Goal: Information Seeking & Learning: Learn about a topic

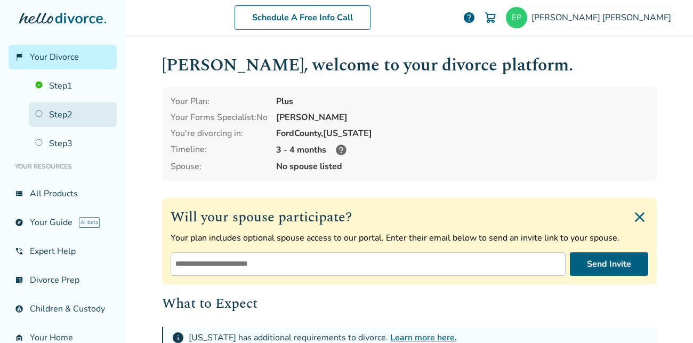
click at [45, 109] on link "Step 2" at bounding box center [73, 114] width 88 height 25
click at [50, 115] on link "Step 2" at bounding box center [73, 114] width 88 height 25
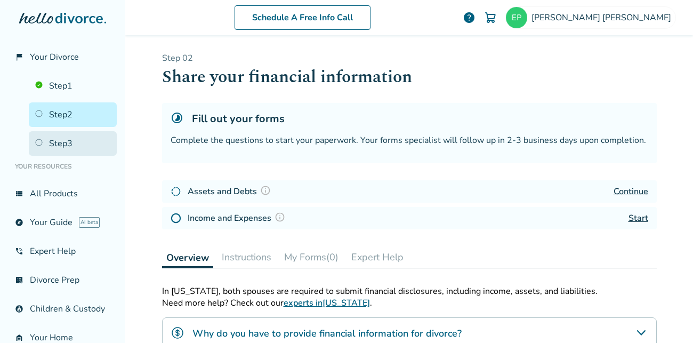
click at [66, 144] on link "Step 3" at bounding box center [73, 143] width 88 height 25
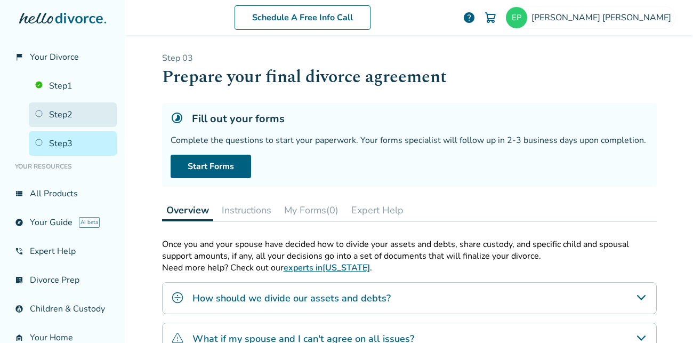
click at [72, 109] on link "Step 2" at bounding box center [73, 114] width 88 height 25
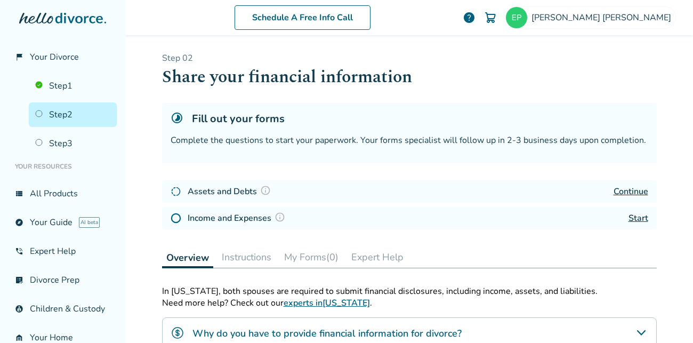
click at [633, 186] on link "Continue" at bounding box center [630, 191] width 35 height 12
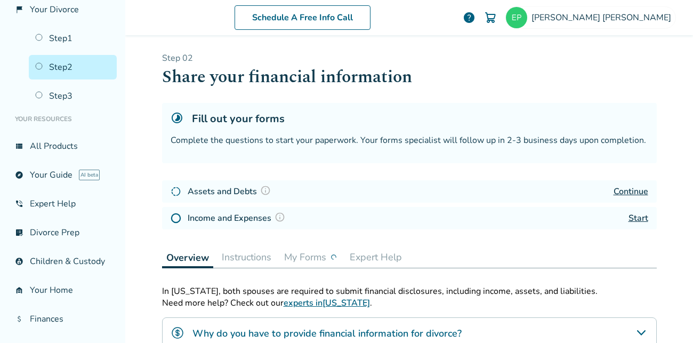
scroll to position [56, 0]
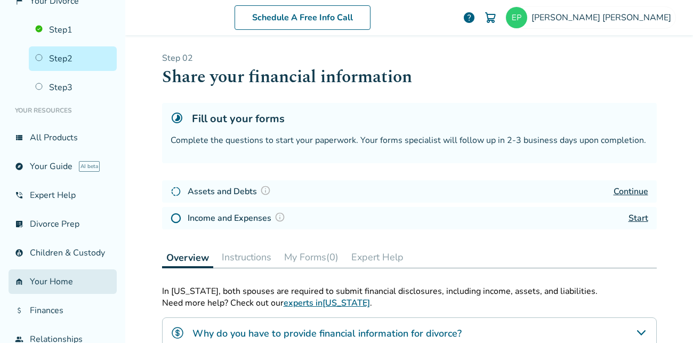
click at [39, 281] on link "garage_home Your Home" at bounding box center [63, 281] width 108 height 25
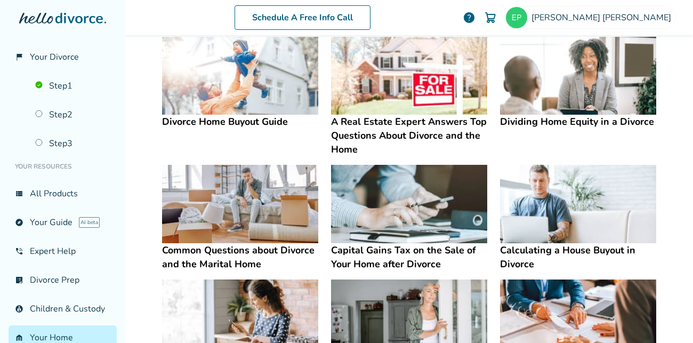
scroll to position [377, 0]
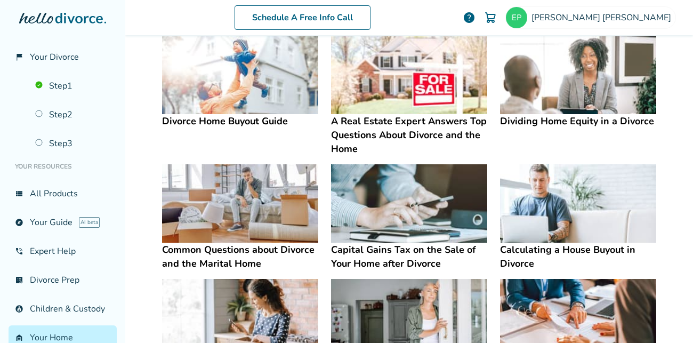
click at [604, 92] on img at bounding box center [578, 75] width 156 height 78
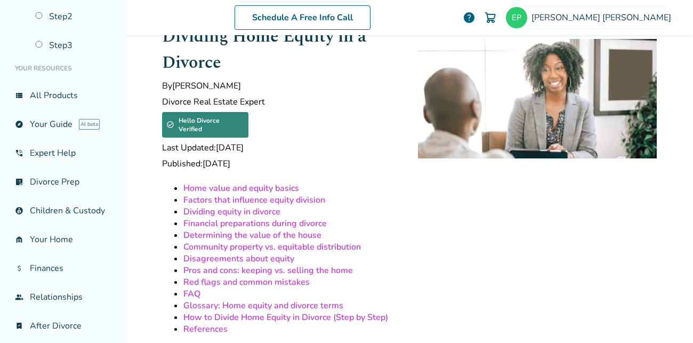
scroll to position [99, 0]
click at [58, 276] on link "attach_money Finances" at bounding box center [63, 267] width 108 height 25
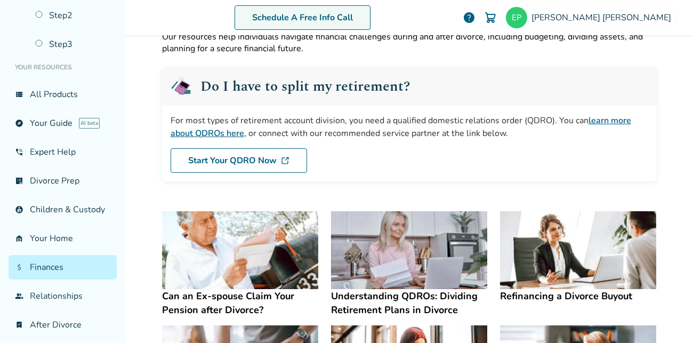
click at [370, 25] on link "Schedule A Free Info Call" at bounding box center [302, 17] width 136 height 25
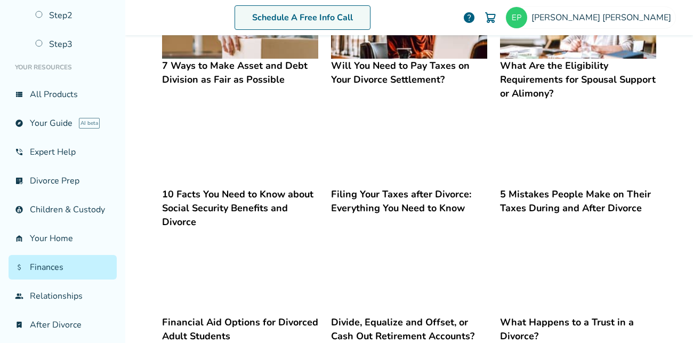
scroll to position [399, 0]
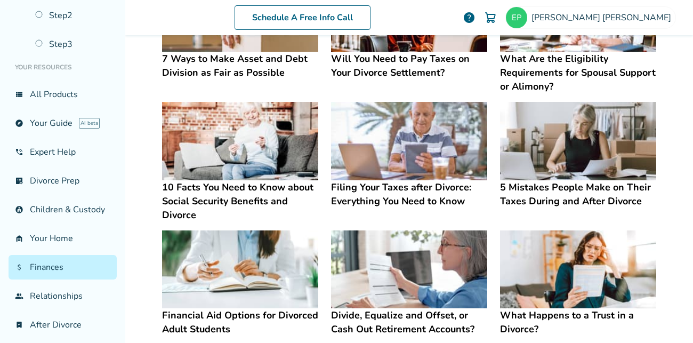
click at [51, 263] on link "attach_money Finances" at bounding box center [63, 267] width 108 height 25
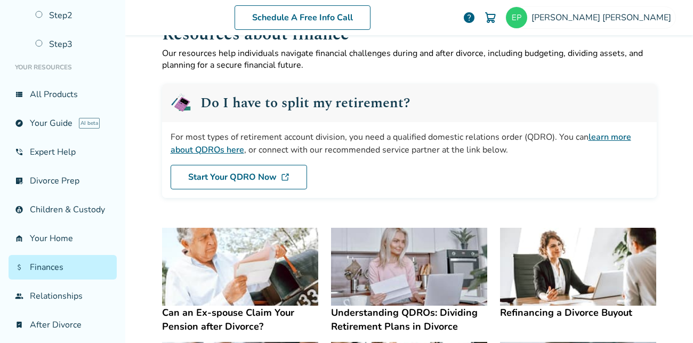
scroll to position [30, 0]
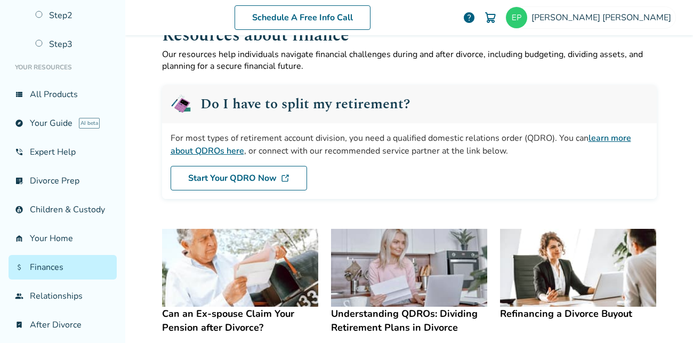
click at [210, 152] on link "learn more about QDROs here" at bounding box center [401, 144] width 460 height 25
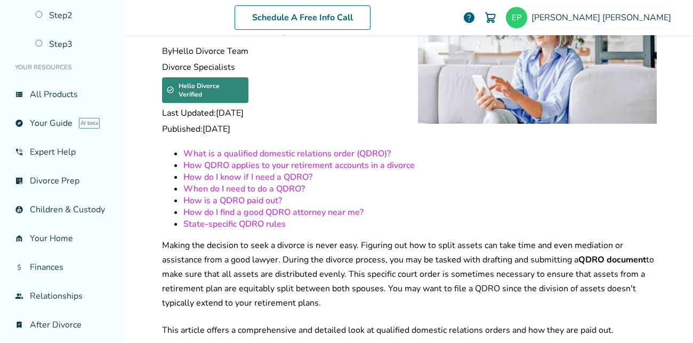
scroll to position [83, 0]
click at [209, 147] on link "What is a qualified domestic relations order (QDRO)?" at bounding box center [286, 153] width 207 height 12
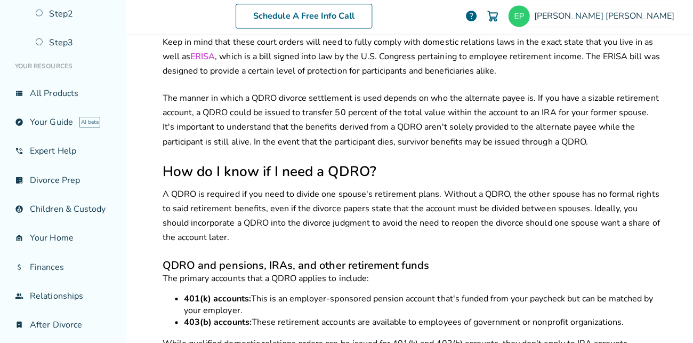
scroll to position [647, 0]
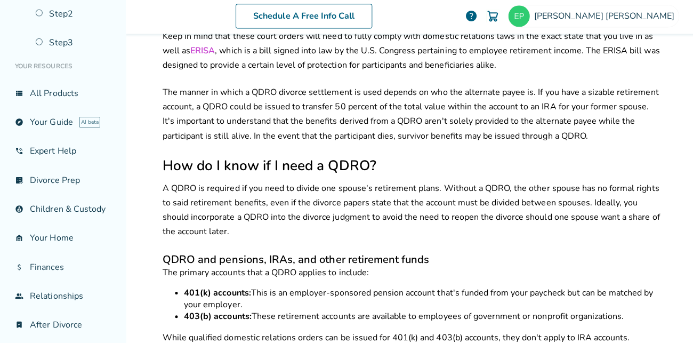
click at [285, 186] on p "A QDRO is required if you need to divide one spouse's retirement plans. Without…" at bounding box center [409, 211] width 494 height 58
click at [321, 200] on p "A QDRO is required if you need to divide one spouse's retirement plans. Without…" at bounding box center [409, 211] width 494 height 58
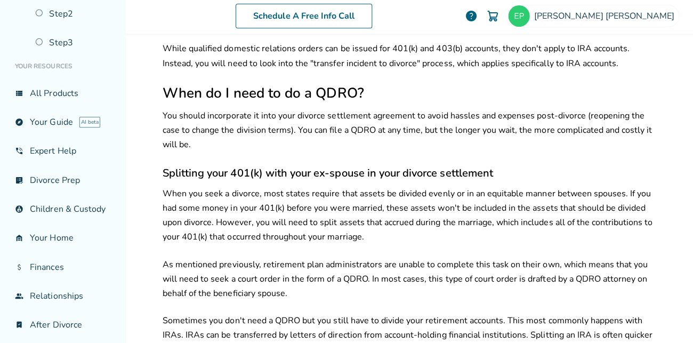
scroll to position [938, 0]
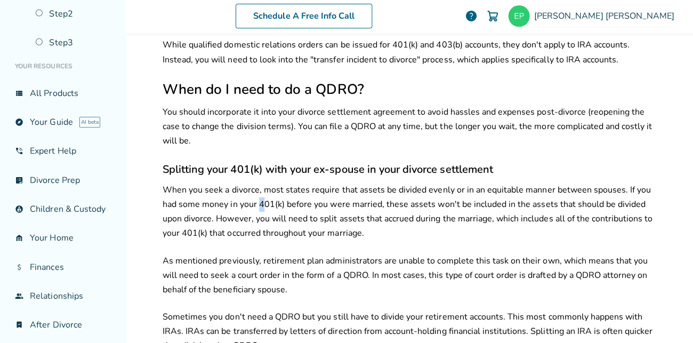
drag, startPoint x: 257, startPoint y: 180, endPoint x: 264, endPoint y: 180, distance: 6.9
click at [264, 183] on p "When you seek a divorce, most states require that assets be divided evenly or i…" at bounding box center [409, 212] width 494 height 58
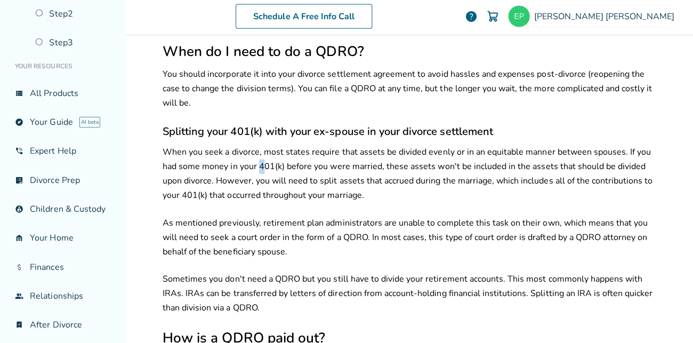
scroll to position [978, 0]
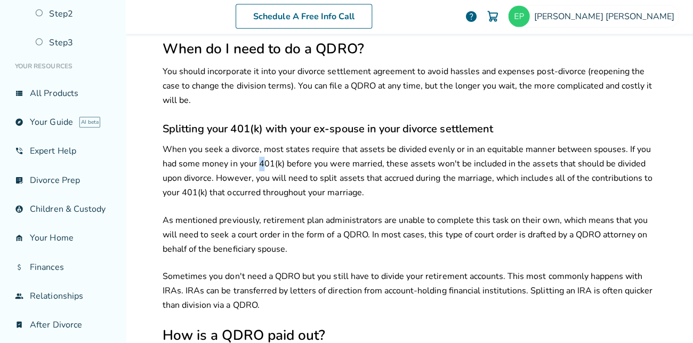
click at [264, 180] on div "What is a qualified domestic relations order (QDRO)? How QDRO applies to your r…" at bounding box center [409, 100] width 494 height 1699
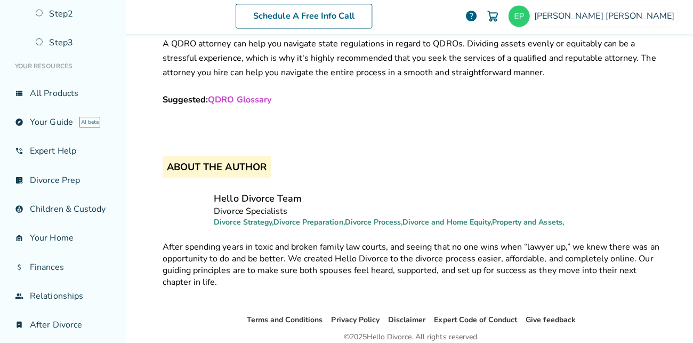
scroll to position [1798, 0]
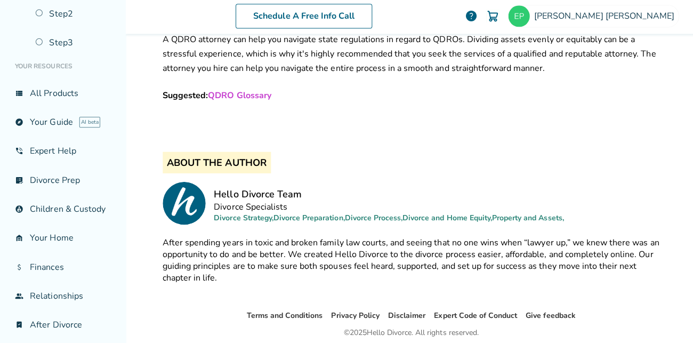
click at [242, 237] on div "After spending years in toxic and broken family law courts, and seeing that no …" at bounding box center [409, 260] width 494 height 47
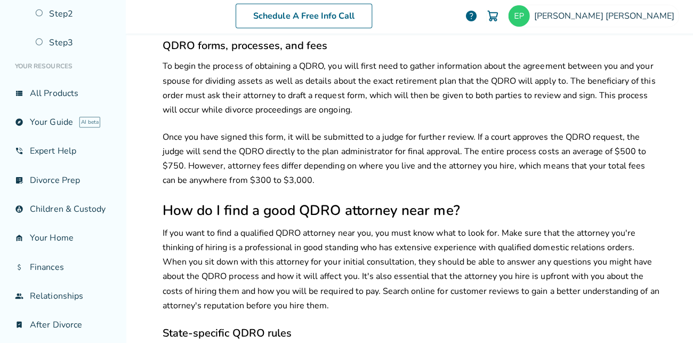
scroll to position [1426, 0]
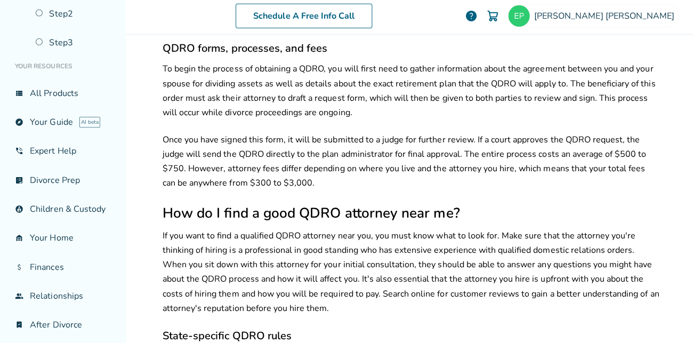
click at [242, 229] on p "If you want to find a qualified QDRO attorney near you, you must know what to l…" at bounding box center [409, 272] width 494 height 86
